Goal: Task Accomplishment & Management: Manage account settings

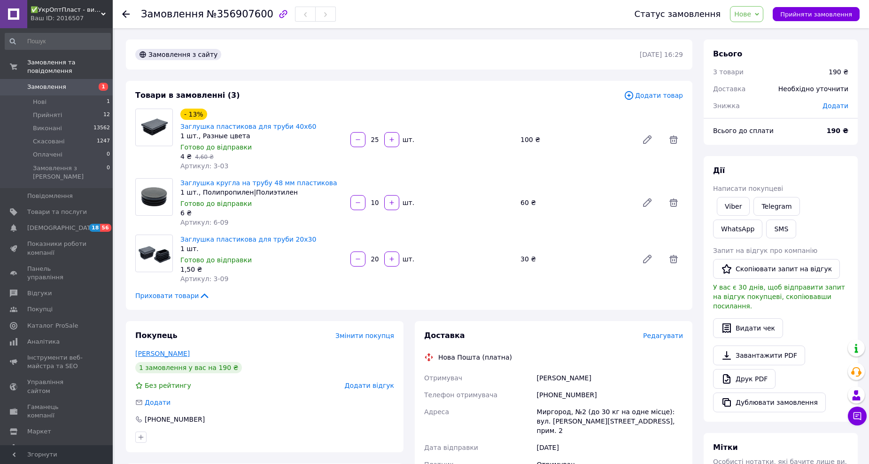
click at [170, 350] on link "Додух Артем" at bounding box center [162, 354] width 54 height 8
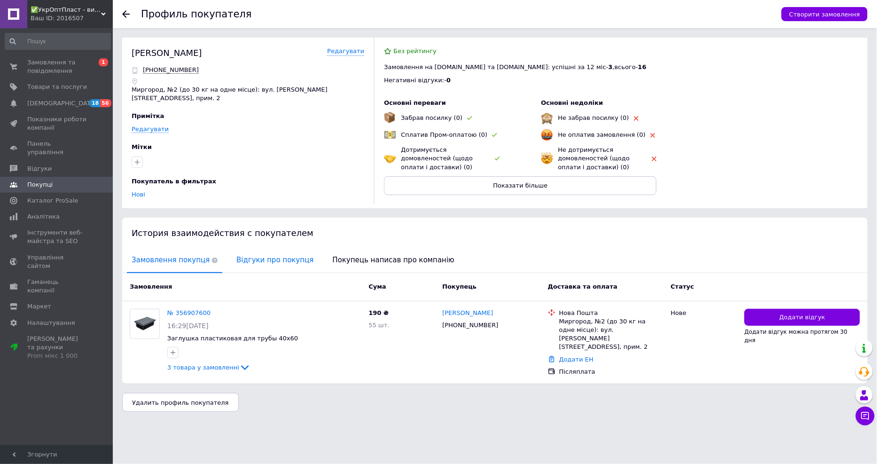
click at [291, 252] on span "Відгуки про покупця" at bounding box center [275, 260] width 86 height 24
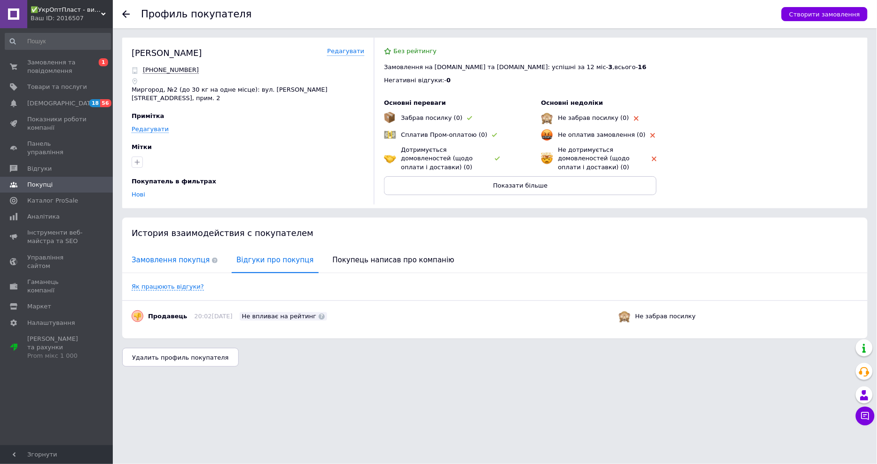
click at [171, 254] on span "Замовлення покупця" at bounding box center [174, 260] width 95 height 24
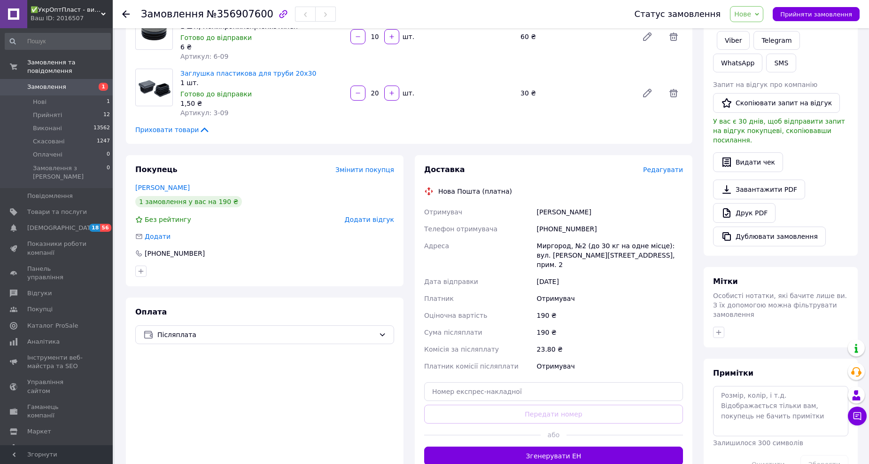
scroll to position [209, 0]
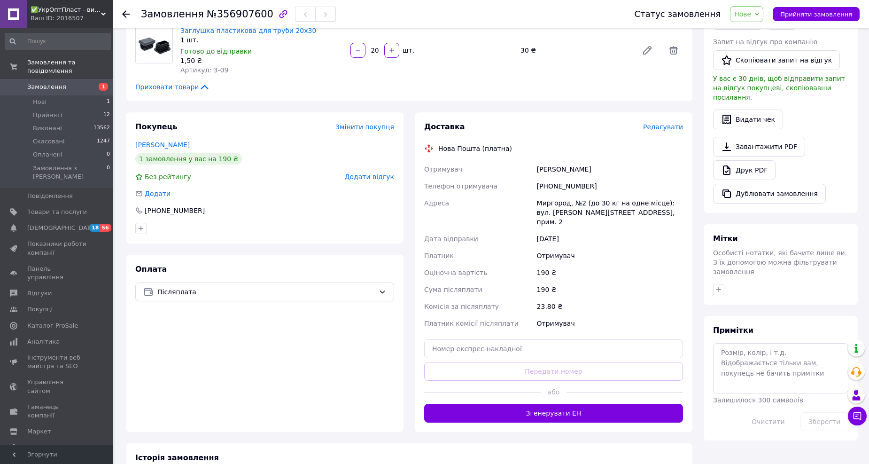
click at [751, 16] on span "Нове" at bounding box center [742, 14] width 17 height 8
click at [754, 27] on li "Прийнято" at bounding box center [752, 33] width 43 height 14
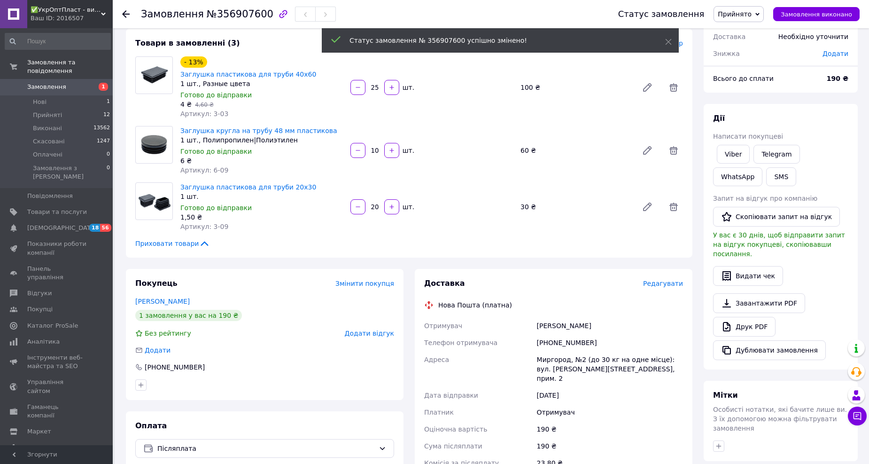
scroll to position [0, 0]
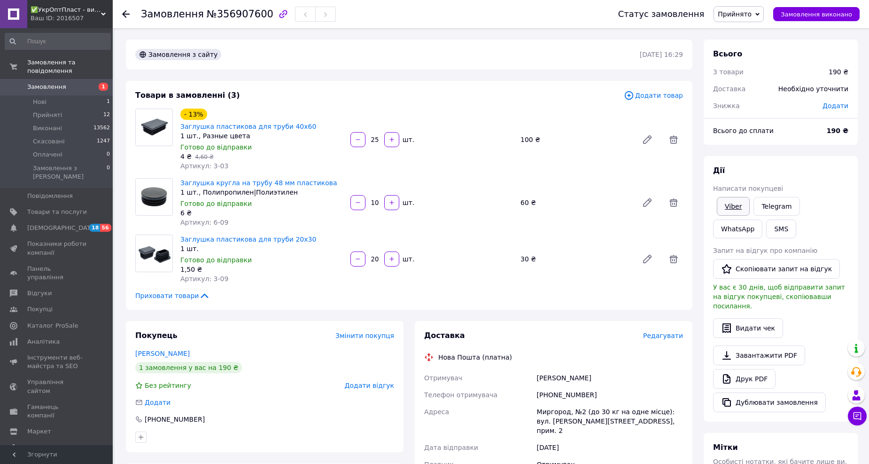
click at [730, 206] on link "Viber" at bounding box center [733, 206] width 33 height 19
click at [768, 208] on link "Telegram" at bounding box center [777, 206] width 46 height 19
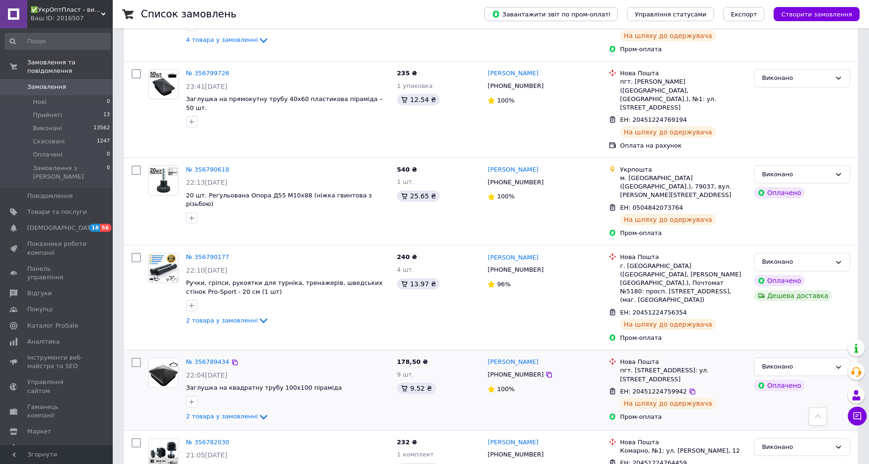
scroll to position [1393, 0]
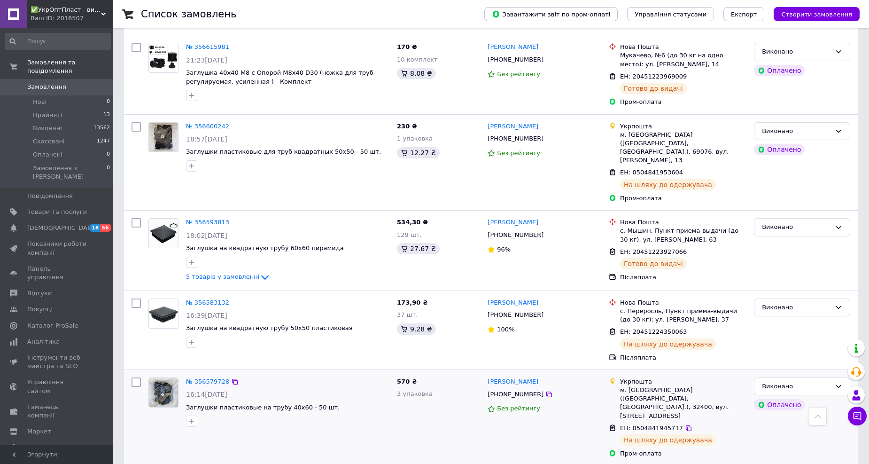
scroll to position [1313, 0]
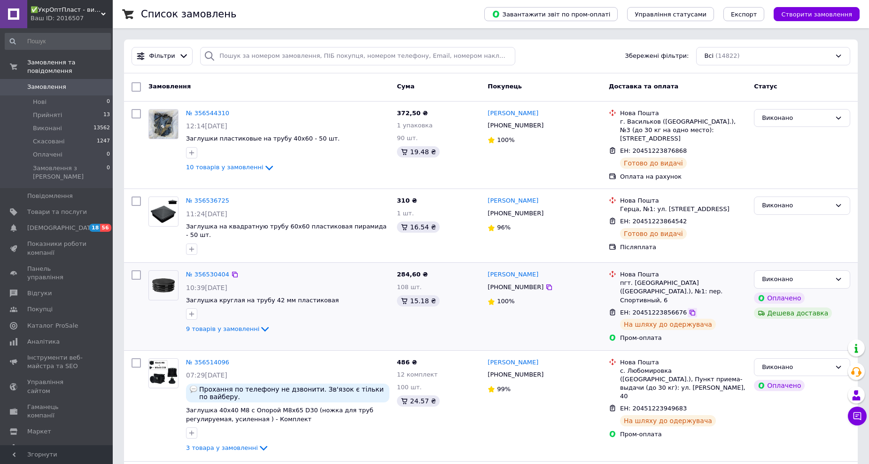
click at [689, 309] on icon at bounding box center [693, 313] width 8 height 8
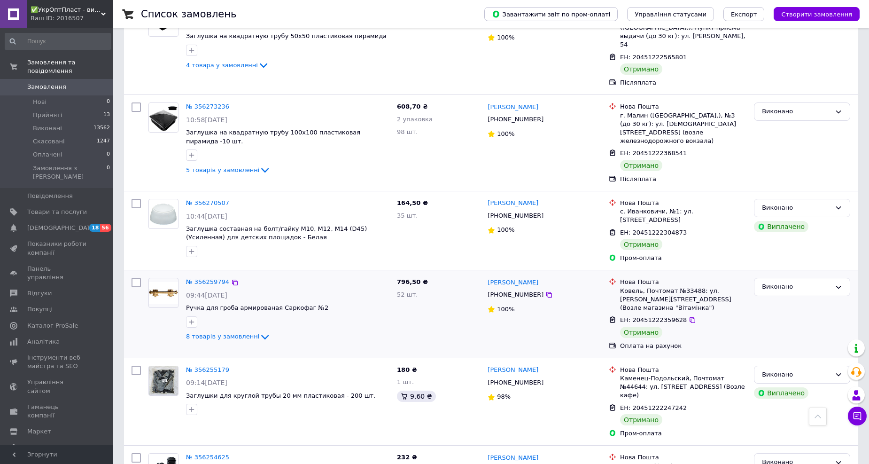
scroll to position [1267, 0]
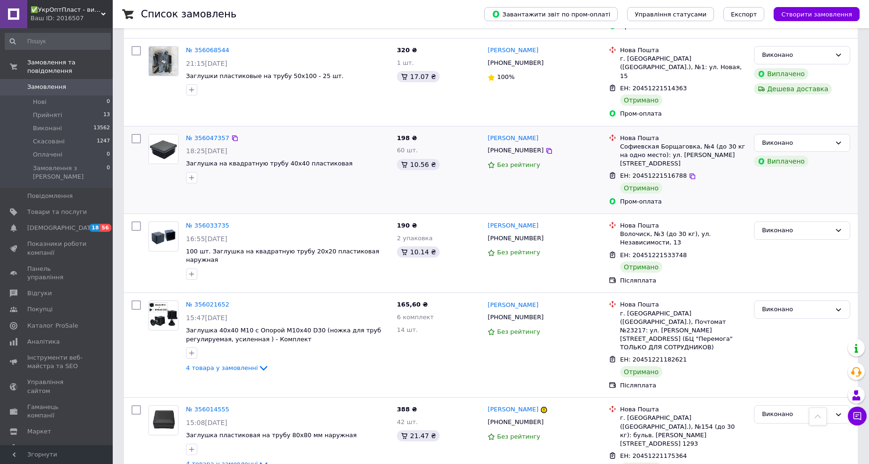
scroll to position [1270, 0]
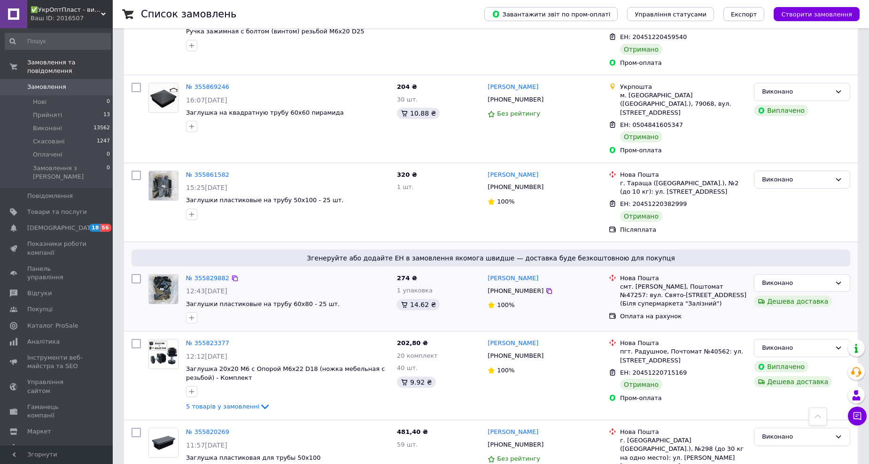
scroll to position [1044, 0]
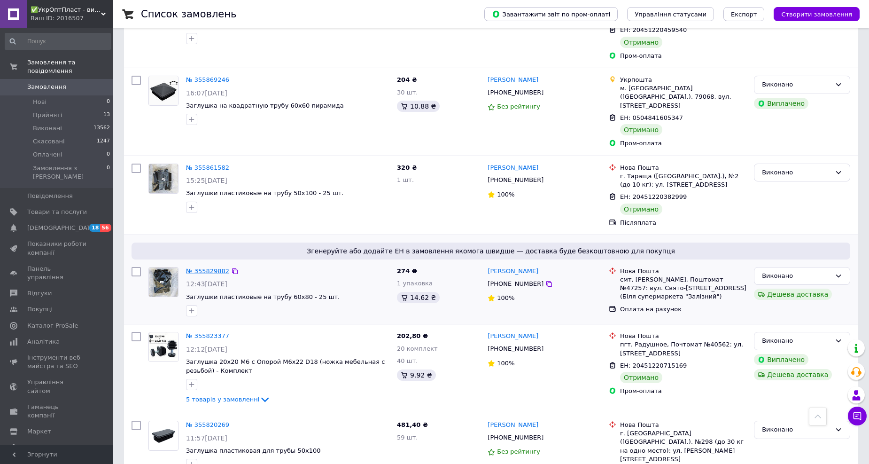
click at [210, 267] on link "№ 355829882" at bounding box center [207, 270] width 43 height 7
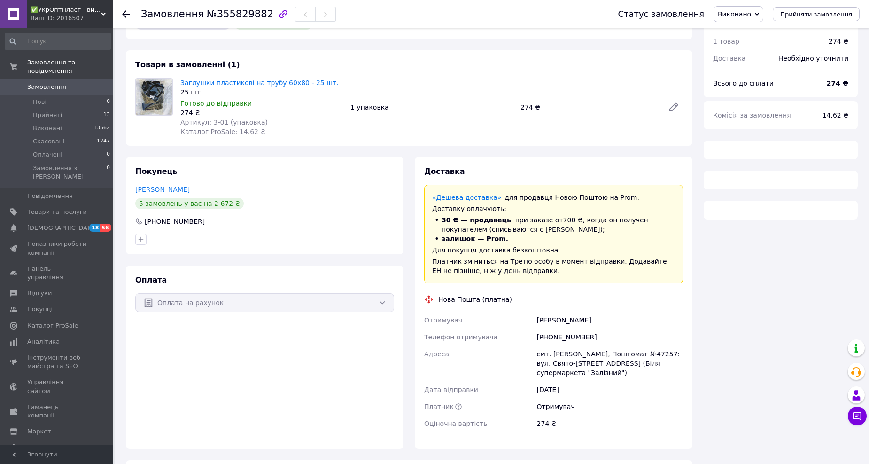
scroll to position [47, 0]
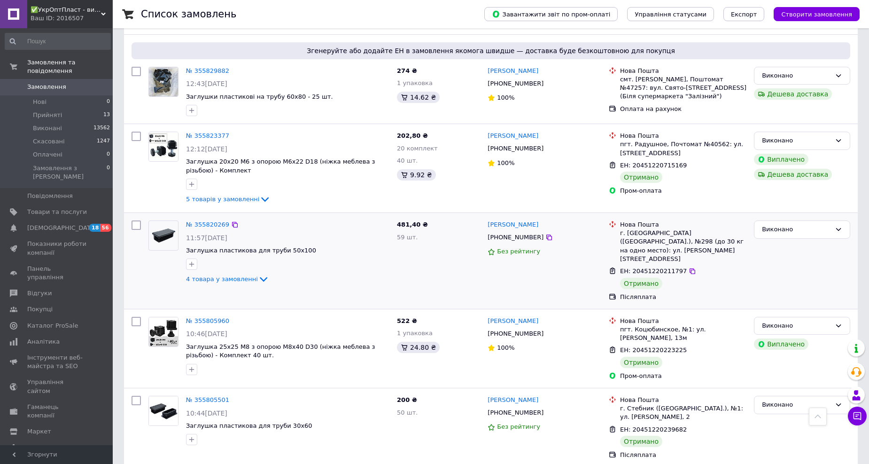
scroll to position [1276, 0]
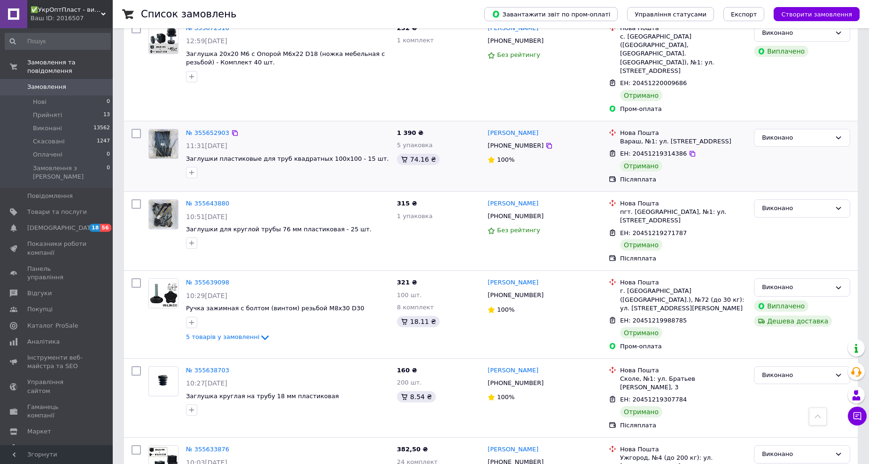
scroll to position [1279, 0]
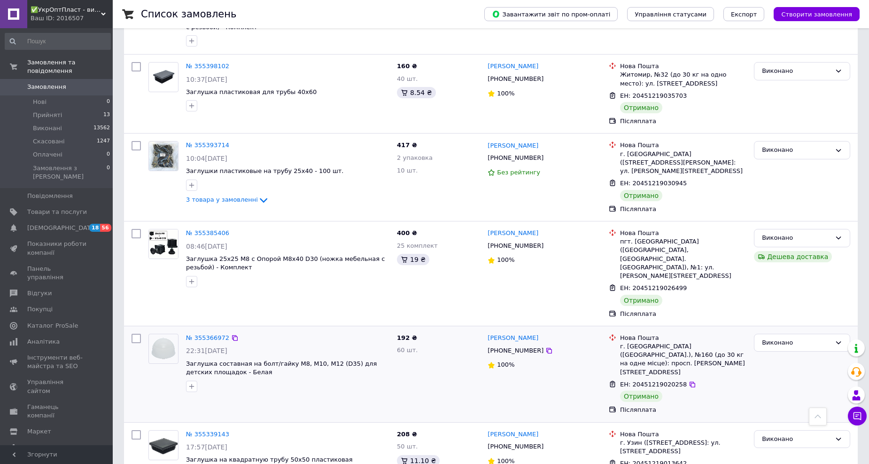
scroll to position [1339, 0]
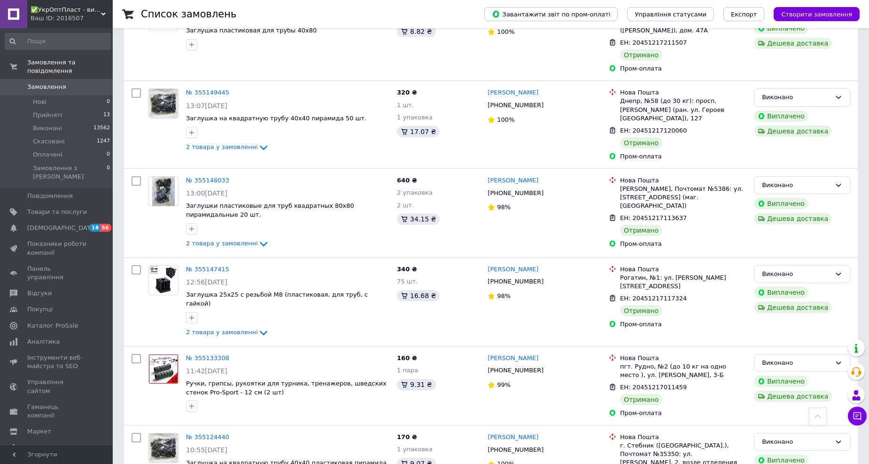
scroll to position [1309, 0]
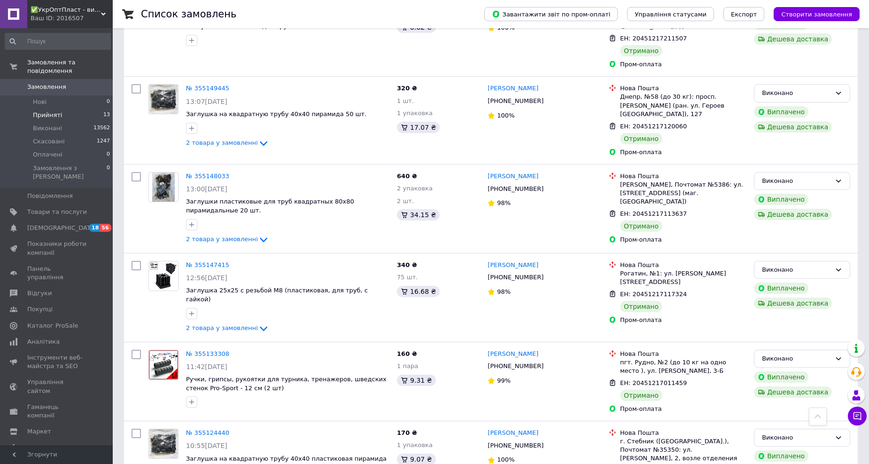
click at [44, 111] on span "Прийняті" at bounding box center [47, 115] width 29 height 8
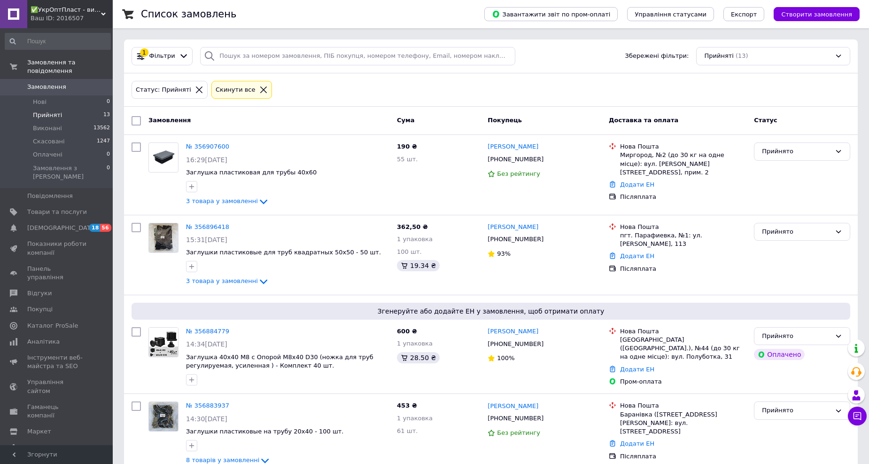
click at [36, 98] on span "Нові" at bounding box center [40, 102] width 14 height 8
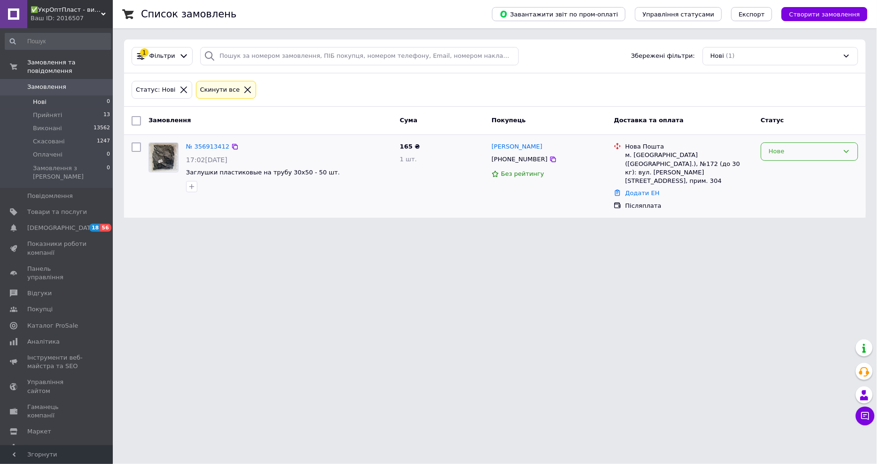
click at [804, 154] on div "Нове" at bounding box center [804, 152] width 70 height 10
click at [802, 171] on li "Прийнято" at bounding box center [809, 171] width 96 height 17
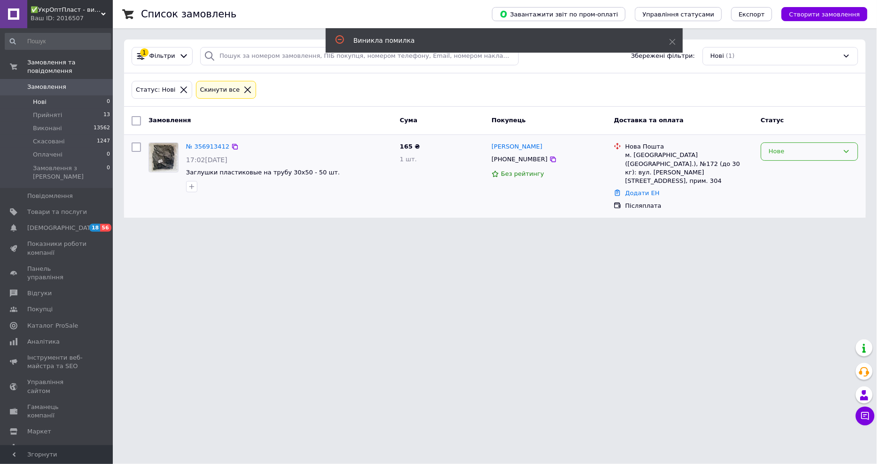
click at [817, 151] on div "Нове" at bounding box center [804, 152] width 70 height 10
click at [701, 229] on html "✅УкрОптПласт - виробник пластикових заглушок і ритуальної фурнітури в [GEOGRAPH…" at bounding box center [438, 114] width 877 height 229
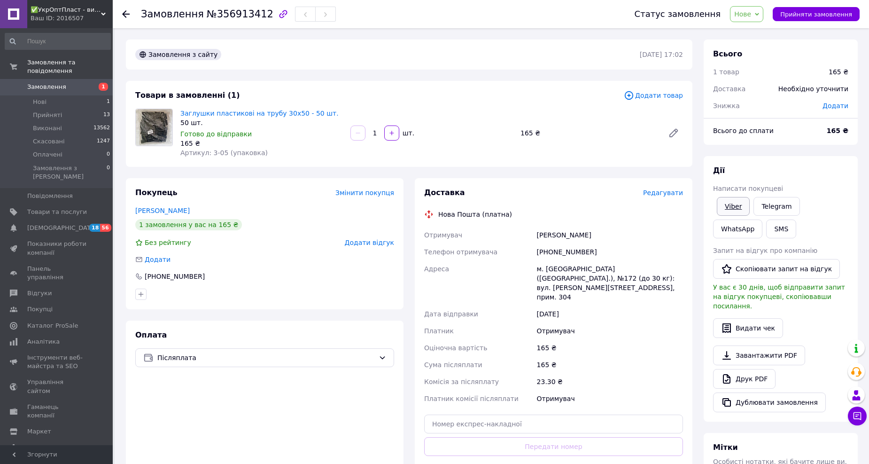
click at [738, 207] on link "Viber" at bounding box center [733, 206] width 33 height 19
click at [658, 191] on span "Редагувати" at bounding box center [663, 193] width 40 height 8
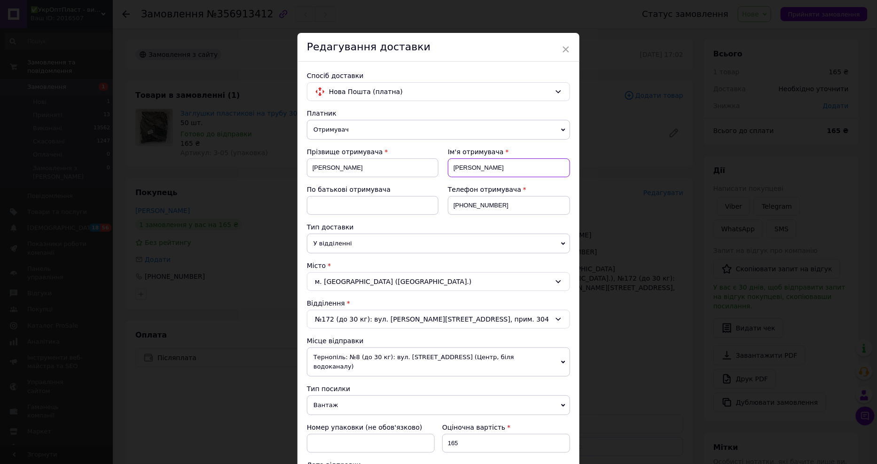
drag, startPoint x: 456, startPoint y: 166, endPoint x: 439, endPoint y: 166, distance: 17.4
click at [439, 166] on div "Ім'я отримувача Феденко" at bounding box center [504, 166] width 132 height 38
drag, startPoint x: 306, startPoint y: 170, endPoint x: 291, endPoint y: 168, distance: 14.8
click at [291, 168] on div "× Редагування доставки Спосіб доставки Нова Пошта (платна) Платник Отримувач Ві…" at bounding box center [438, 232] width 877 height 464
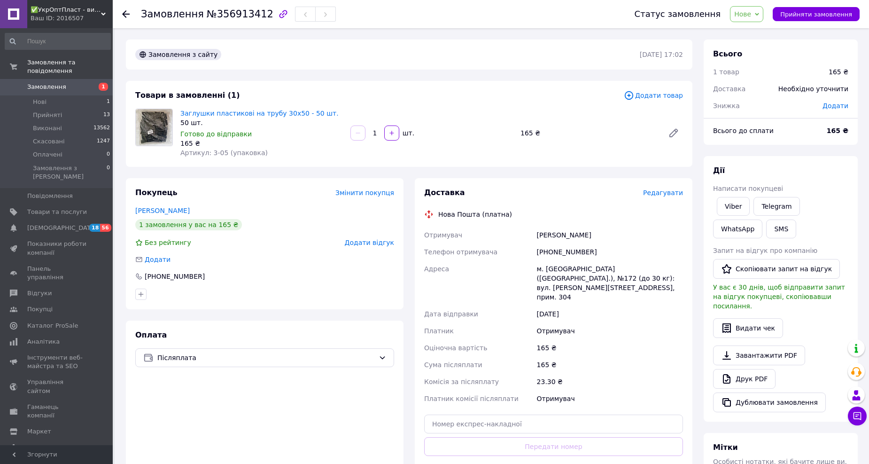
click at [669, 190] on span "Редагувати" at bounding box center [663, 193] width 40 height 8
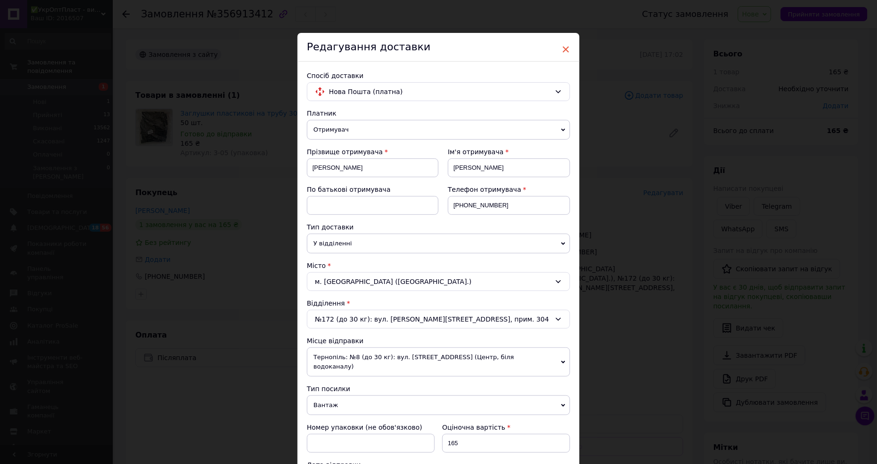
click at [564, 46] on span "×" at bounding box center [565, 49] width 8 height 16
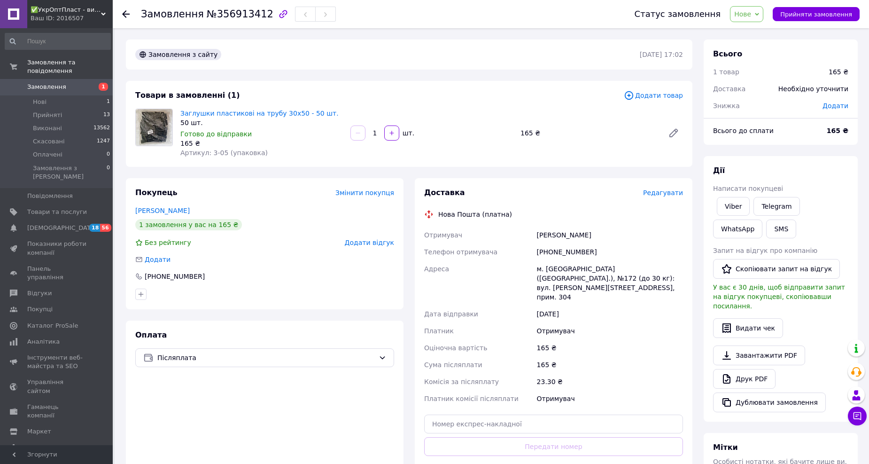
click at [661, 193] on span "Редагувати" at bounding box center [663, 193] width 40 height 8
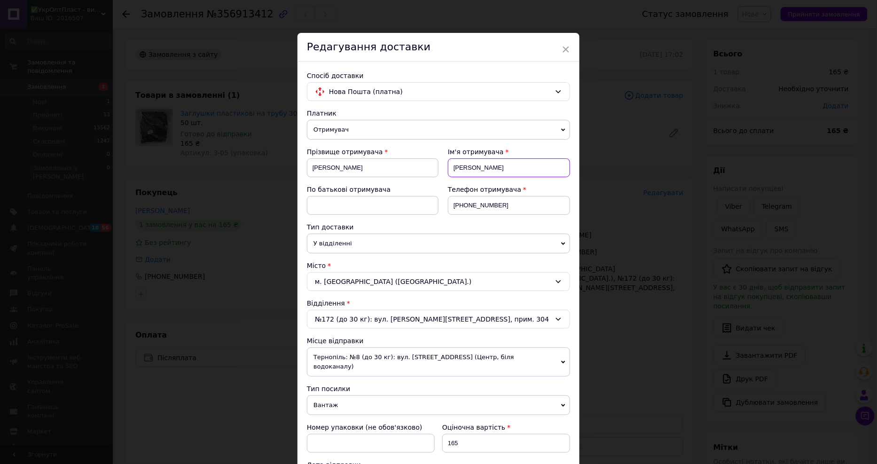
click at [492, 171] on input "Феденко" at bounding box center [509, 167] width 122 height 19
click at [374, 168] on input "Йосипівна" at bounding box center [373, 167] width 132 height 19
type input "Й"
type input "Феденко"
click at [516, 174] on input "Феденко" at bounding box center [509, 167] width 122 height 19
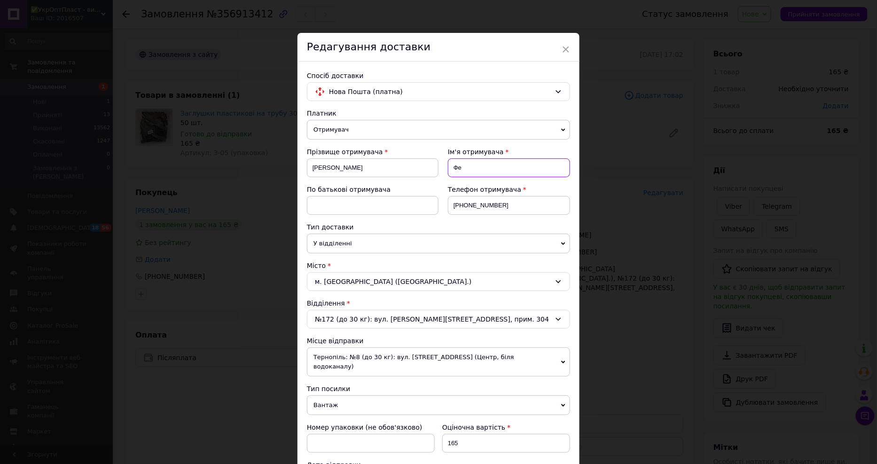
type input "Ф"
click at [454, 168] on input "юдмила" at bounding box center [509, 167] width 122 height 19
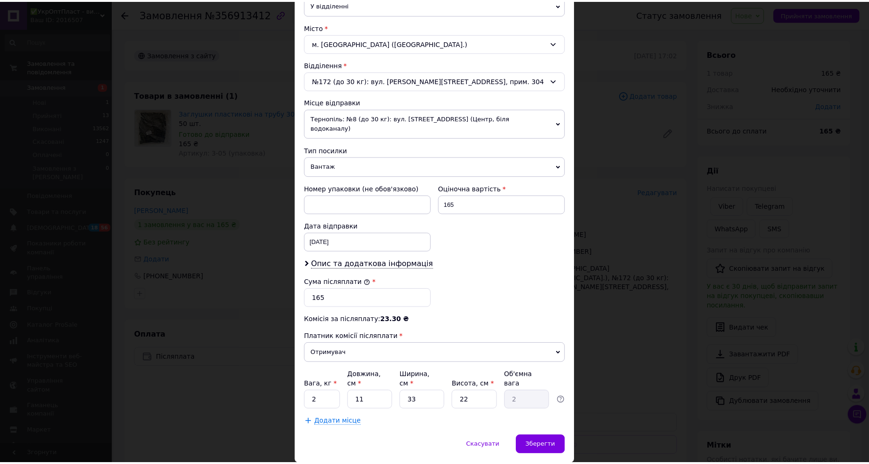
scroll to position [254, 0]
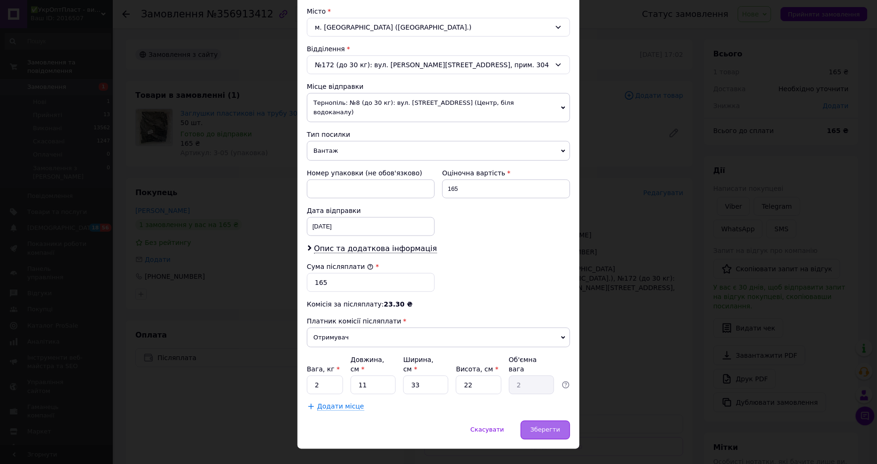
type input "Людмила"
click at [546, 420] on div "Зберегти" at bounding box center [545, 429] width 49 height 19
